Goal: Transaction & Acquisition: Purchase product/service

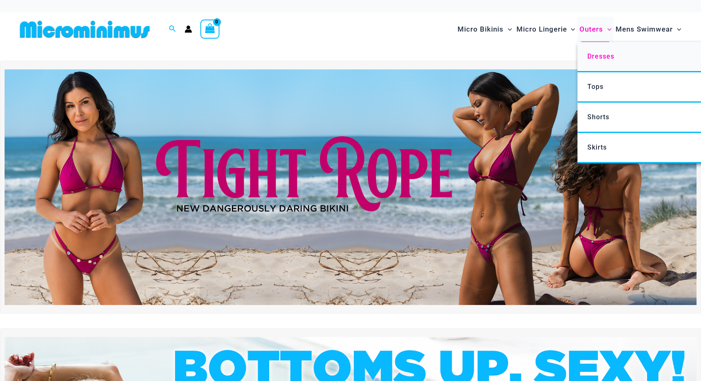
click at [600, 57] on span "Dresses" at bounding box center [600, 56] width 27 height 8
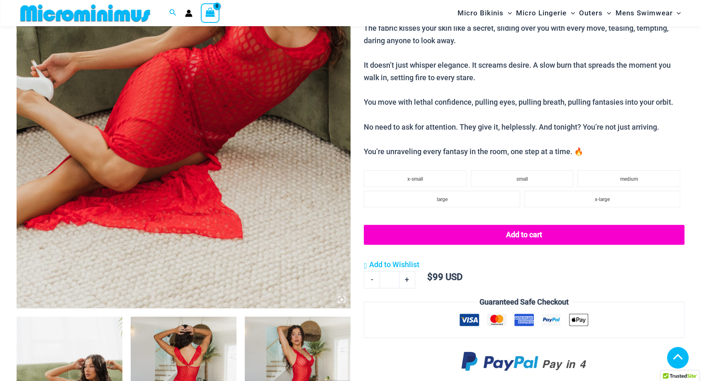
scroll to position [275, 0]
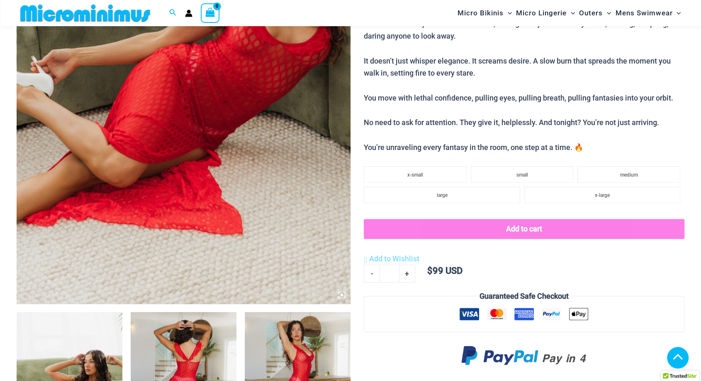
click at [443, 177] on li "x-small" at bounding box center [415, 174] width 103 height 17
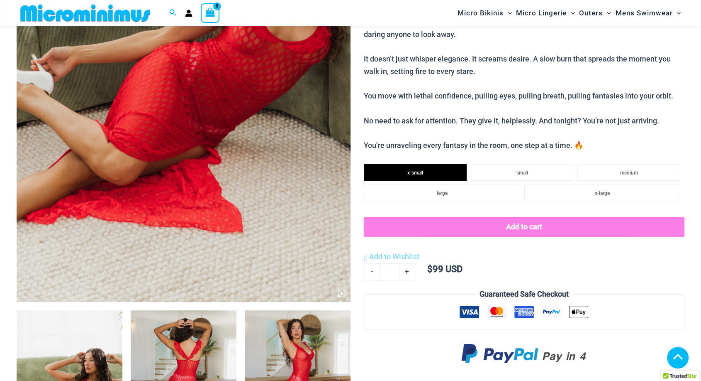
click at [508, 230] on div "Add to cart Add to Wishlist Add to Wishlist $ 99 USD Minus Quantity - Sometimes…" at bounding box center [524, 246] width 321 height 59
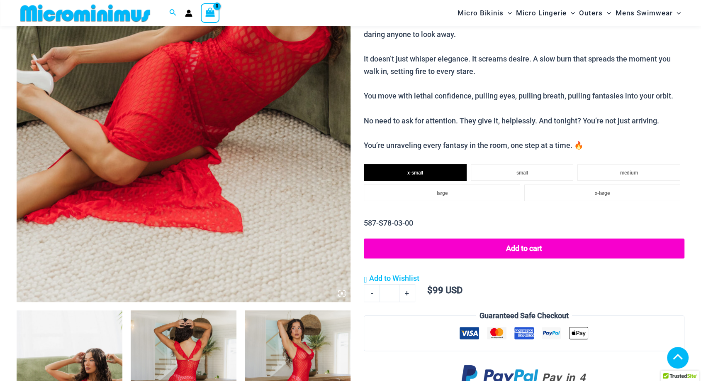
scroll to position [274, 0]
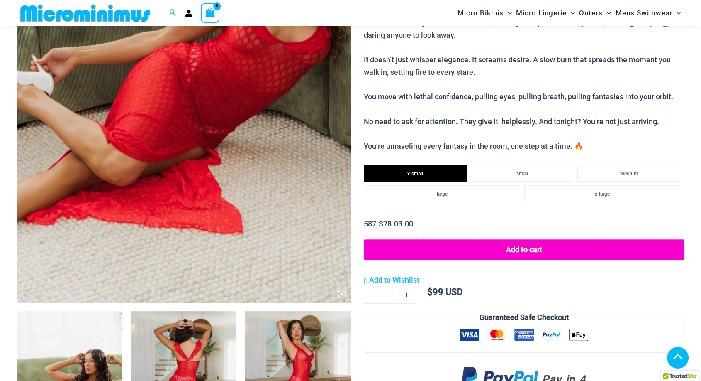
click at [511, 243] on button "Add to cart" at bounding box center [524, 249] width 321 height 21
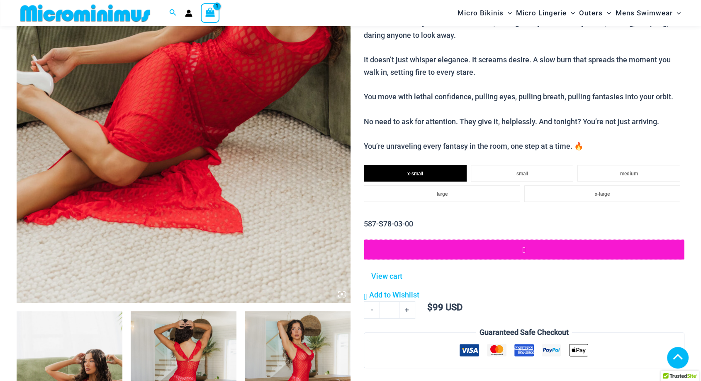
scroll to position [44, 0]
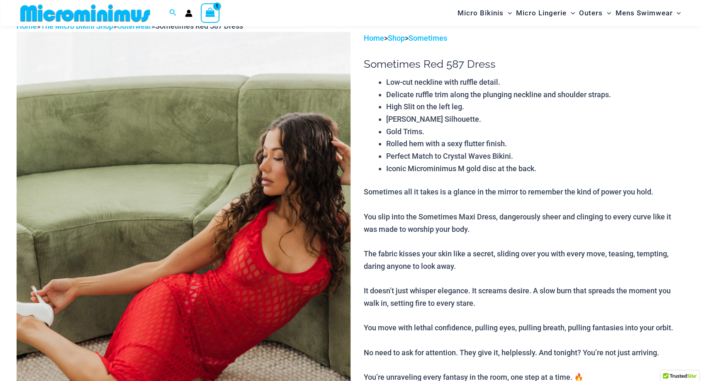
click at [215, 14] on icon "View Shopping Cart, 1 items" at bounding box center [210, 13] width 11 height 12
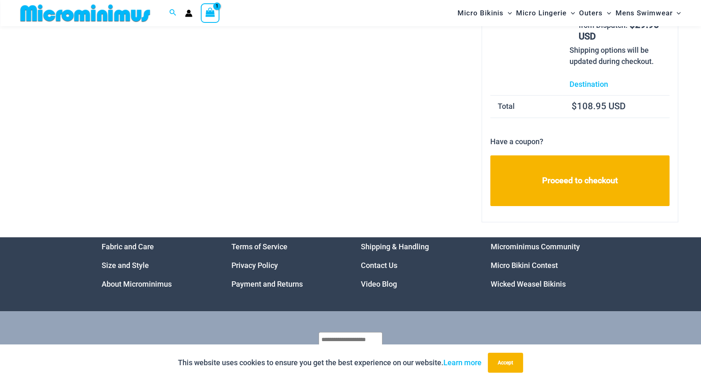
scroll to position [176, 0]
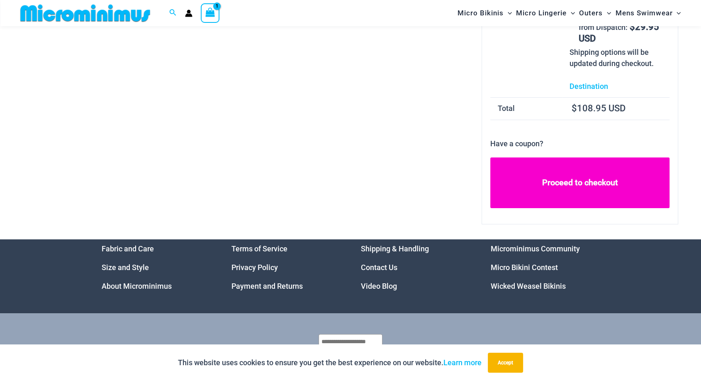
click at [571, 194] on link "Proceed to checkout" at bounding box center [579, 182] width 179 height 51
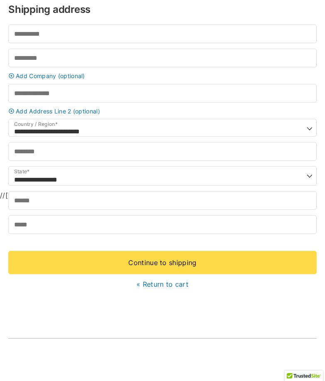
scroll to position [244, 0]
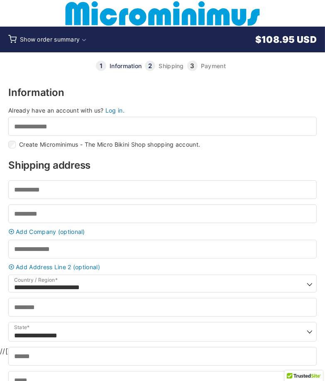
scroll to position [244, 0]
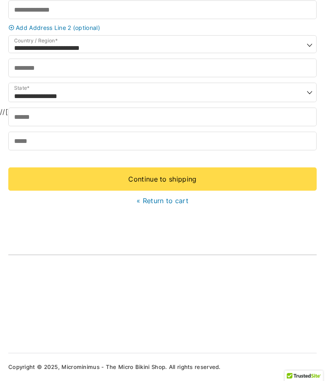
scroll to position [14, 0]
